Goal: Task Accomplishment & Management: Use online tool/utility

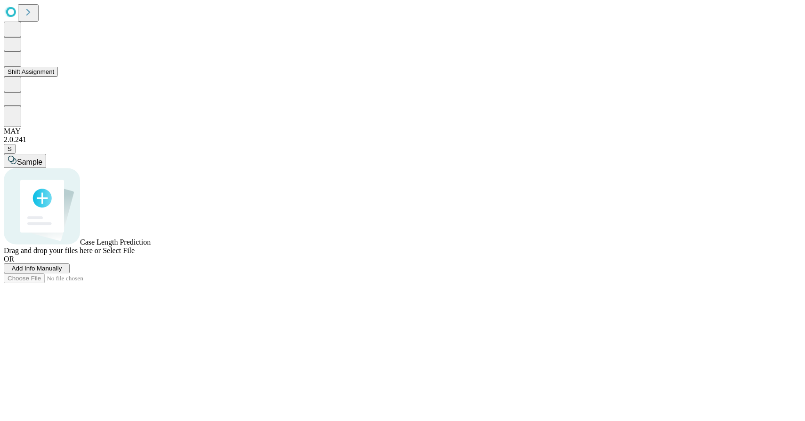
click at [55, 77] on button "Shift Assignment" at bounding box center [31, 72] width 54 height 10
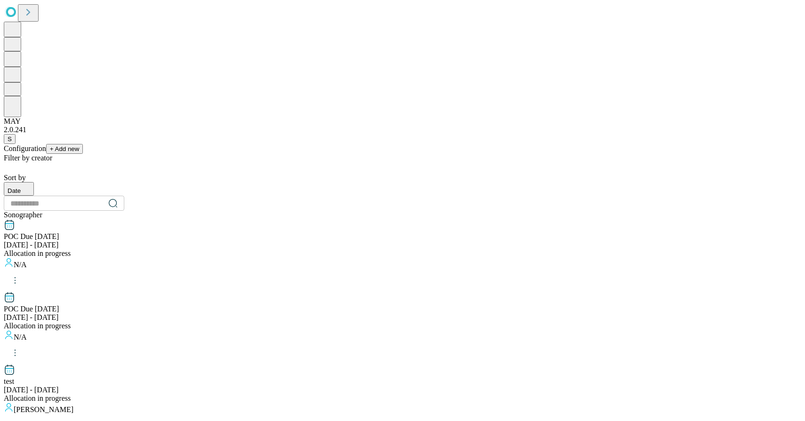
scroll to position [931, 0]
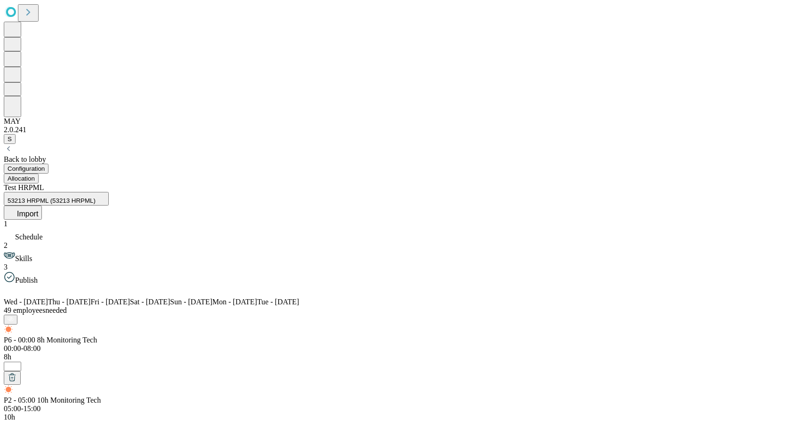
click at [39, 174] on button "Allocation" at bounding box center [21, 179] width 35 height 10
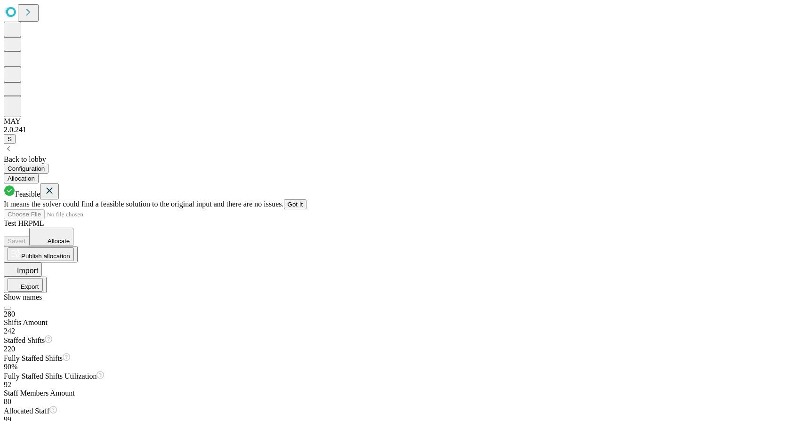
click at [55, 185] on icon at bounding box center [49, 191] width 11 height 12
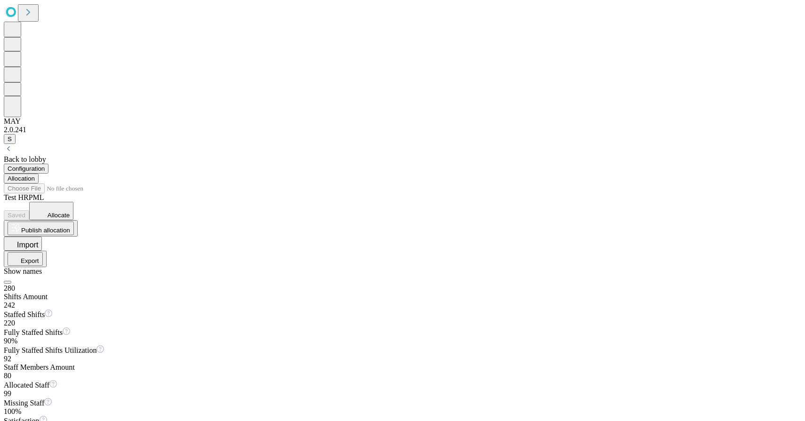
click at [73, 202] on button "Allocate" at bounding box center [51, 211] width 44 height 18
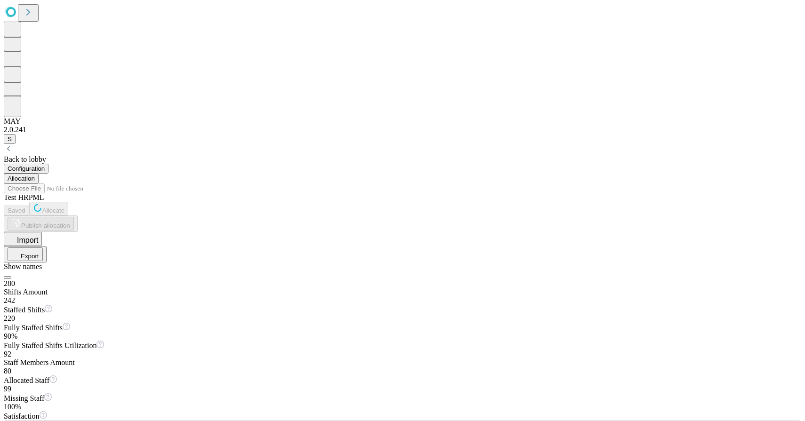
click at [68, 202] on button "Allocate" at bounding box center [48, 209] width 39 height 14
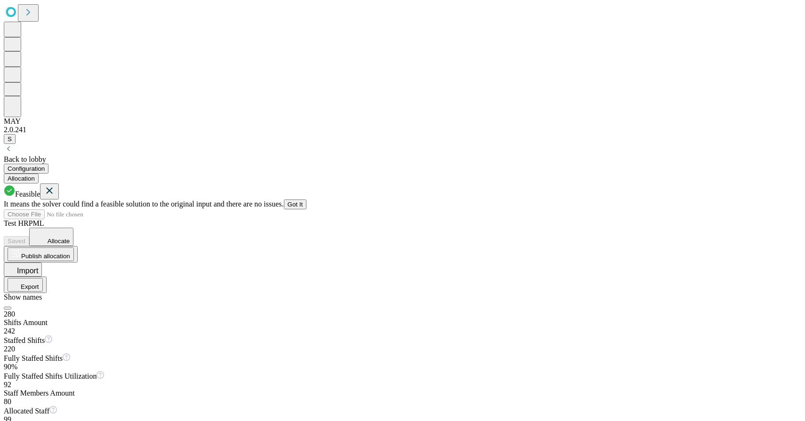
click at [55, 185] on icon at bounding box center [49, 191] width 11 height 12
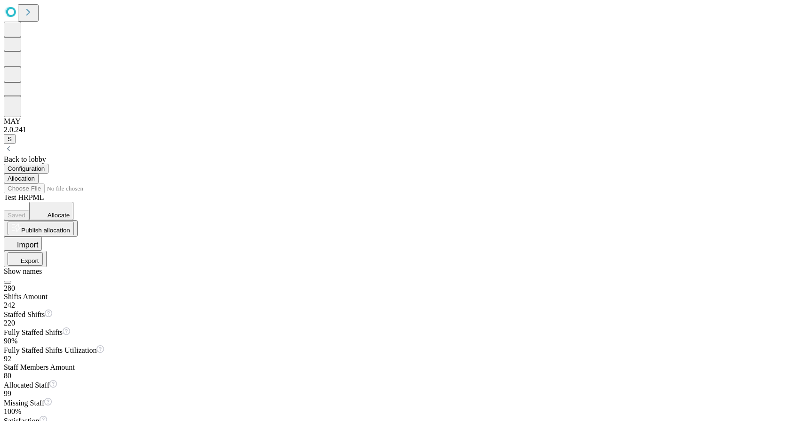
click at [73, 202] on button "Allocate" at bounding box center [51, 211] width 44 height 18
